Goal: Task Accomplishment & Management: Manage account settings

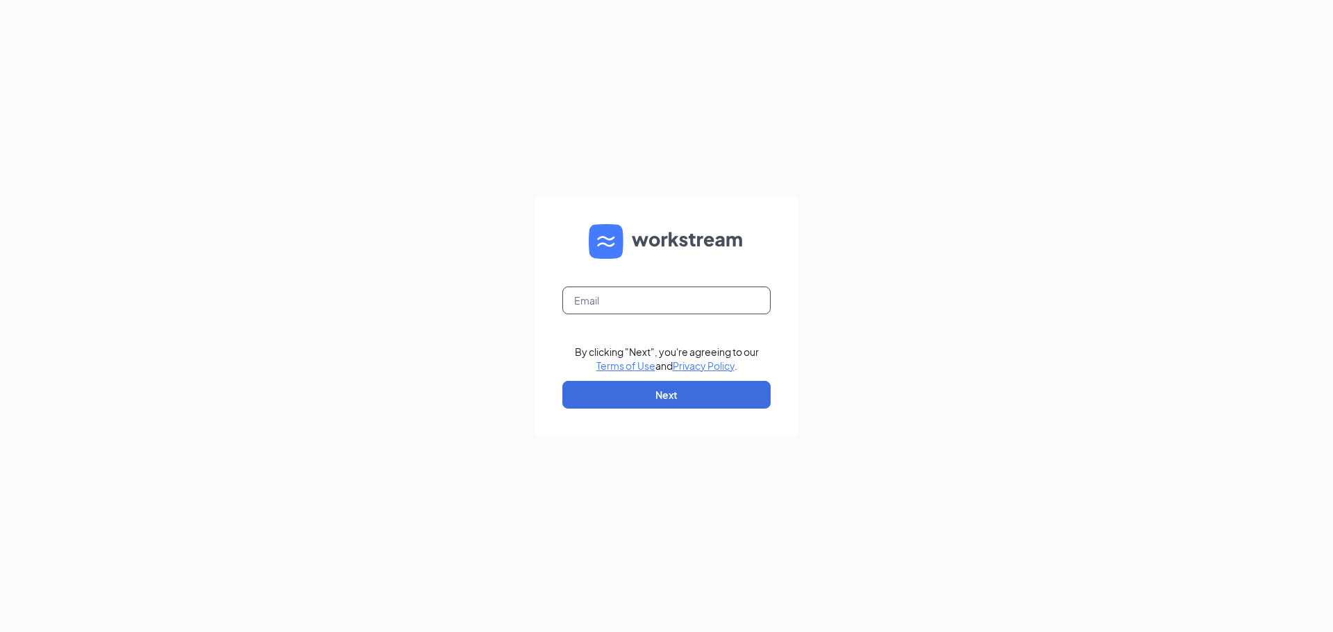
click at [632, 306] on input "text" at bounding box center [666, 301] width 208 height 28
type input "[EMAIL_ADDRESS][DOMAIN_NAME]"
click at [656, 405] on button "Next" at bounding box center [666, 395] width 208 height 28
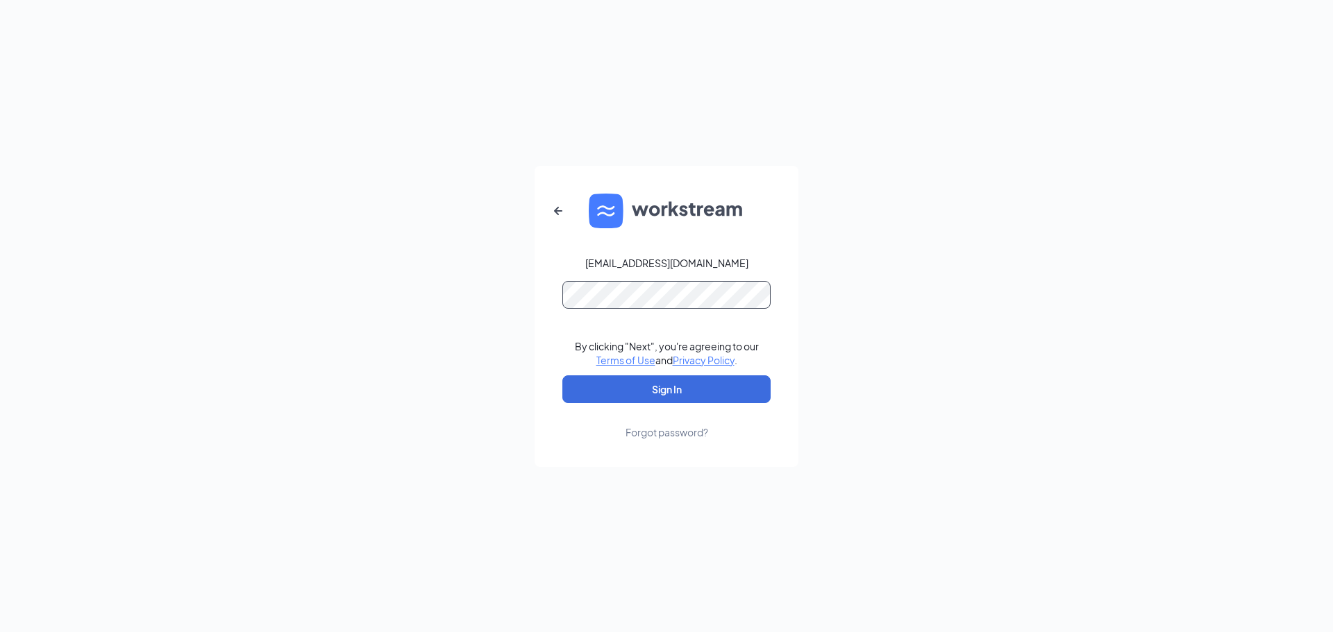
click at [562, 375] on button "Sign In" at bounding box center [666, 389] width 208 height 28
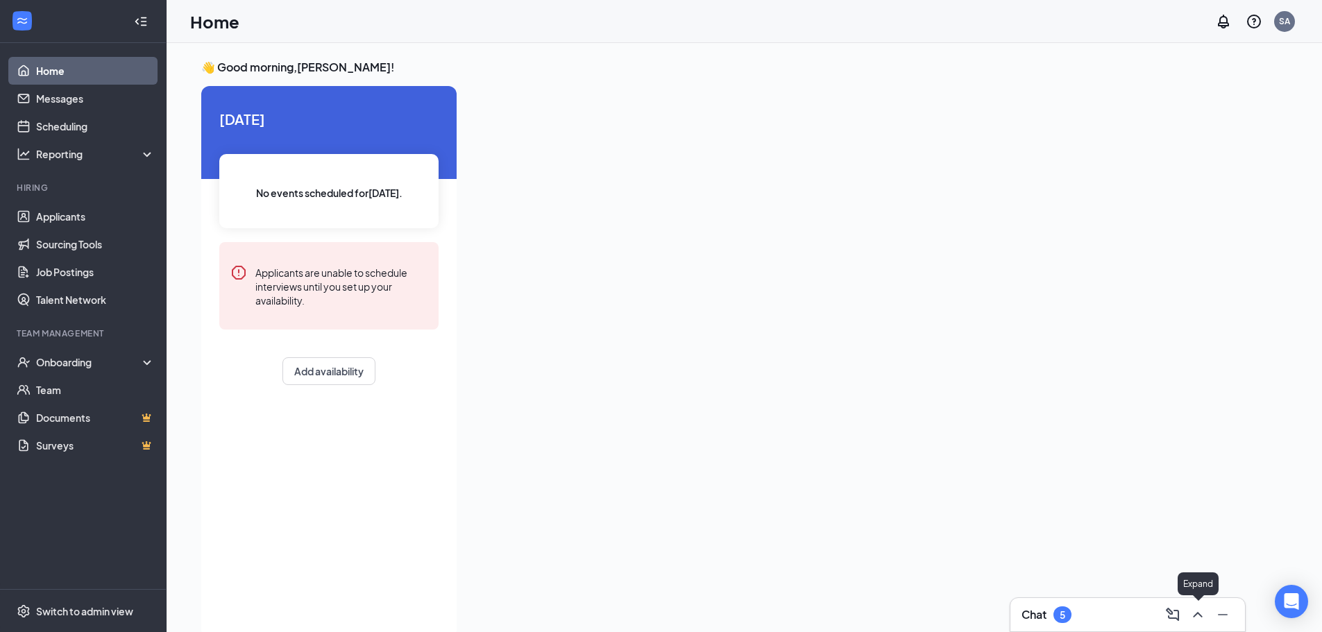
click at [1201, 610] on icon "ChevronUp" at bounding box center [1198, 615] width 17 height 17
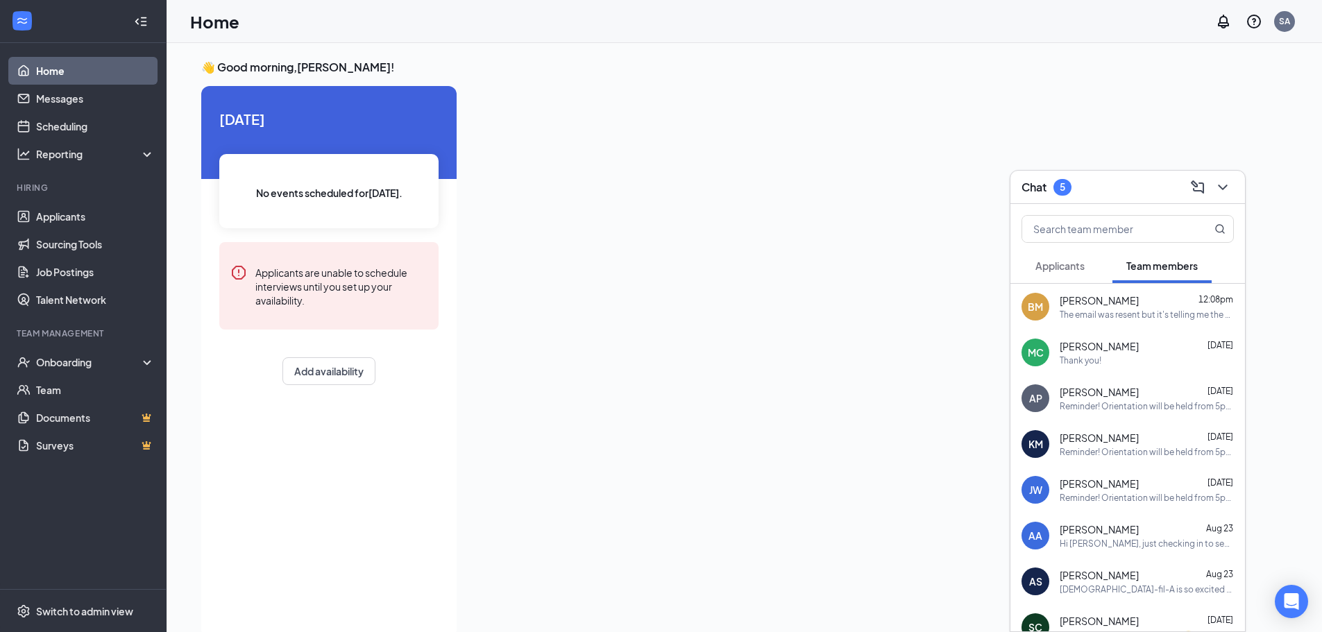
click at [1121, 302] on div "Blaire Moore 12:08pm" at bounding box center [1147, 301] width 174 height 14
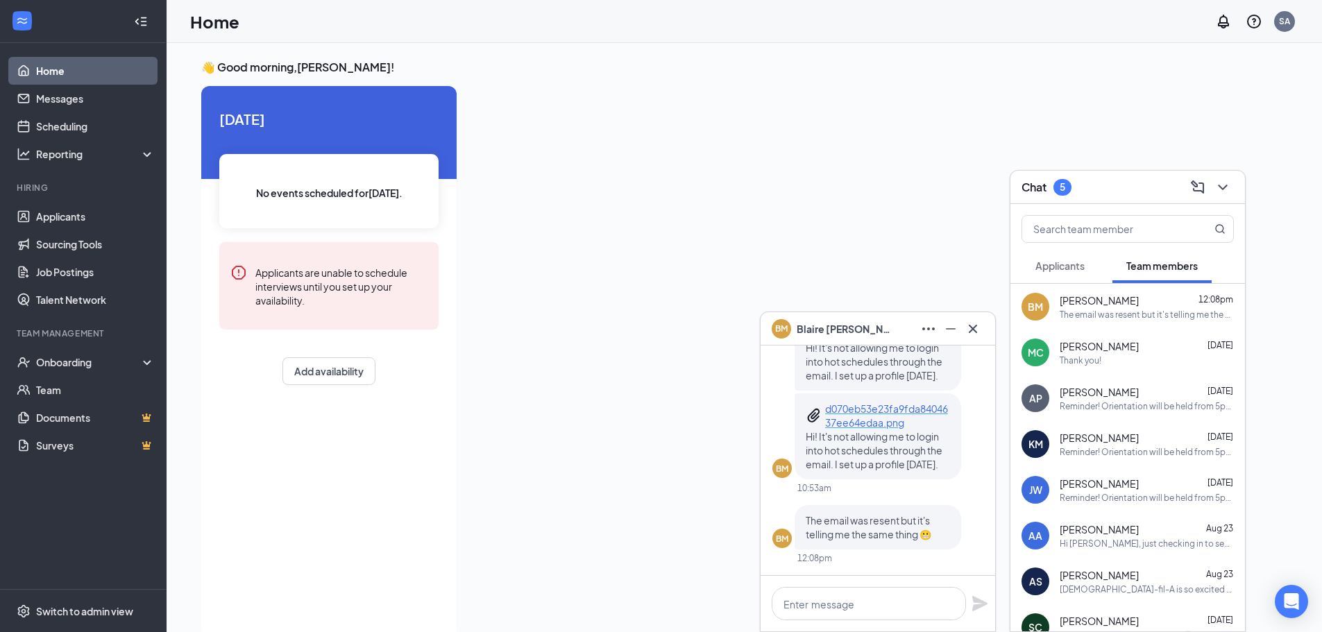
click at [871, 402] on p "d070eb53e23fa9fda8404637ee64edaa.png" at bounding box center [887, 416] width 125 height 28
